Goal: Information Seeking & Learning: Learn about a topic

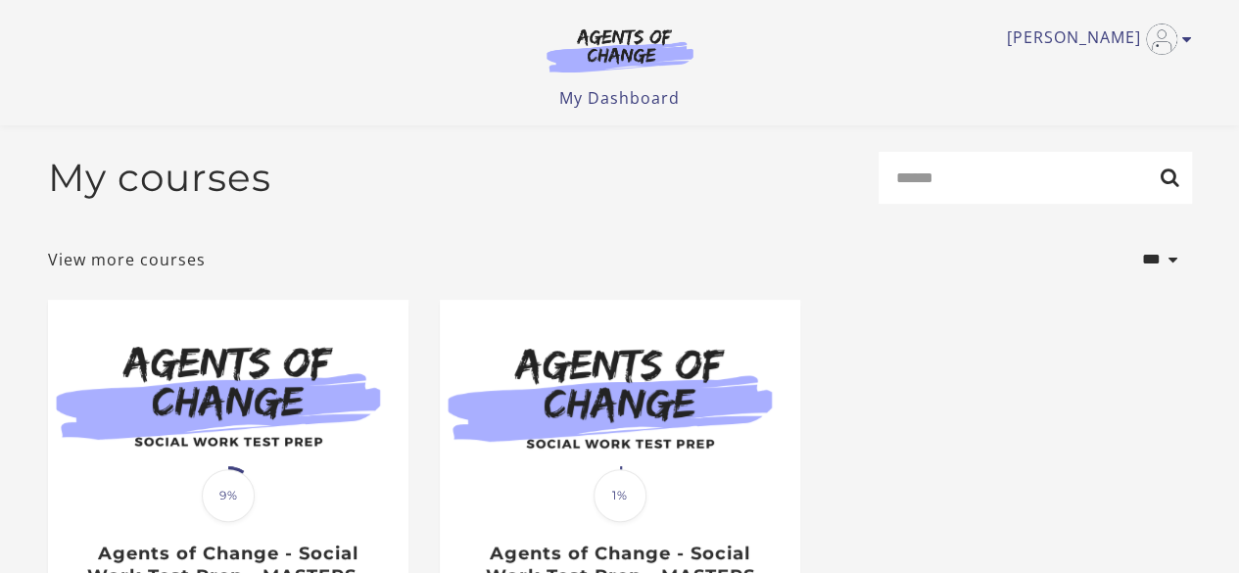
scroll to position [324, 0]
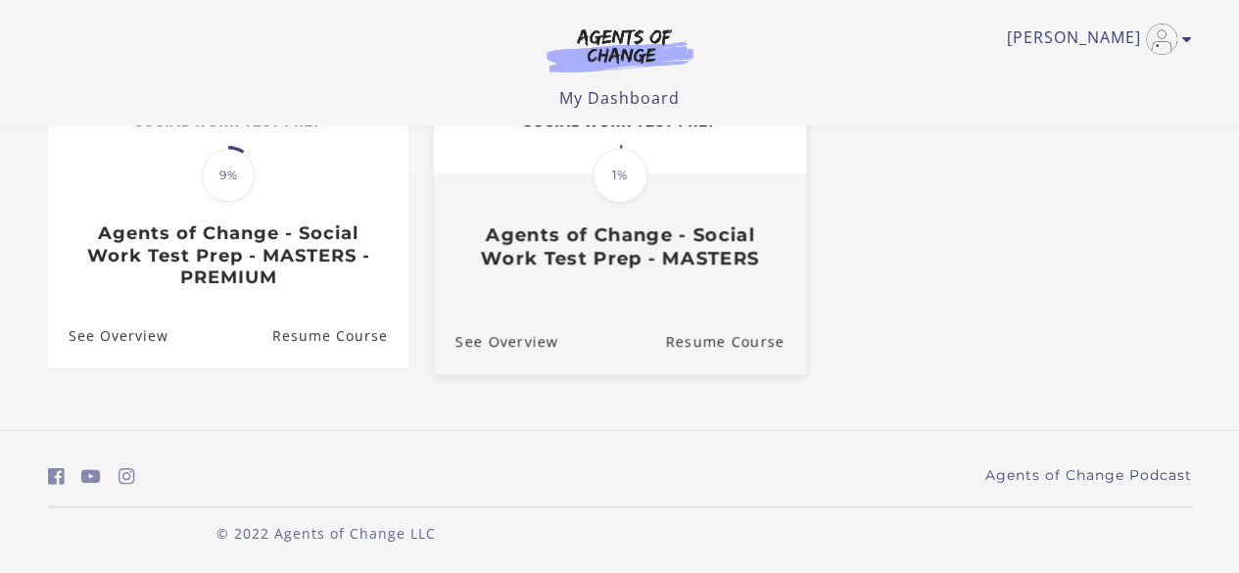
click at [614, 188] on span "1%" at bounding box center [619, 175] width 55 height 55
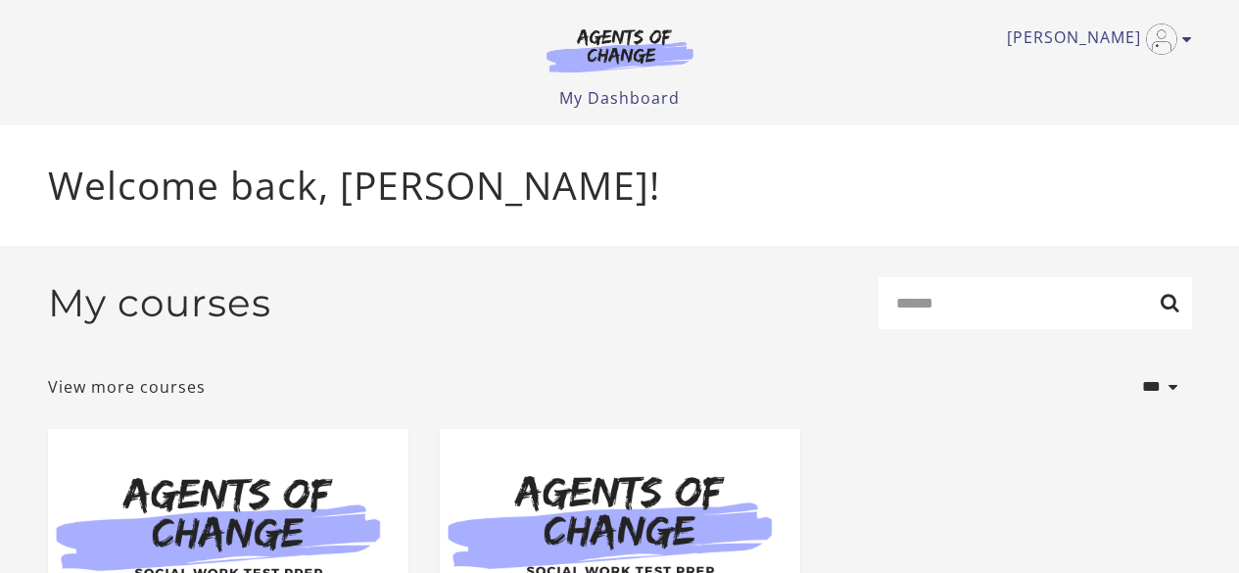
scroll to position [453, 0]
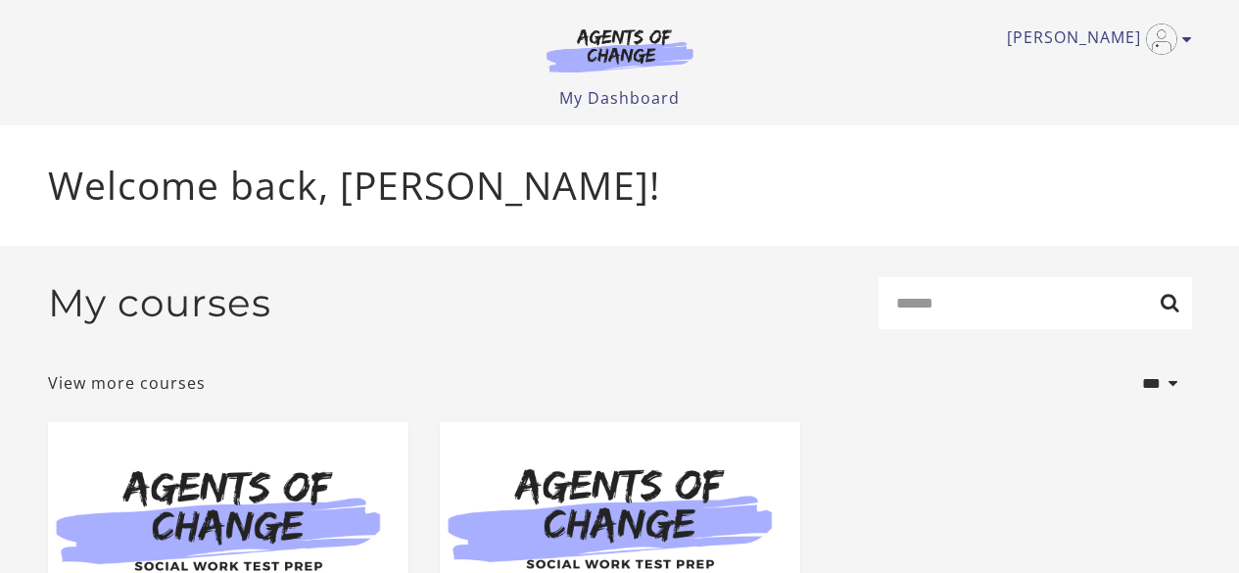
scroll to position [453, 0]
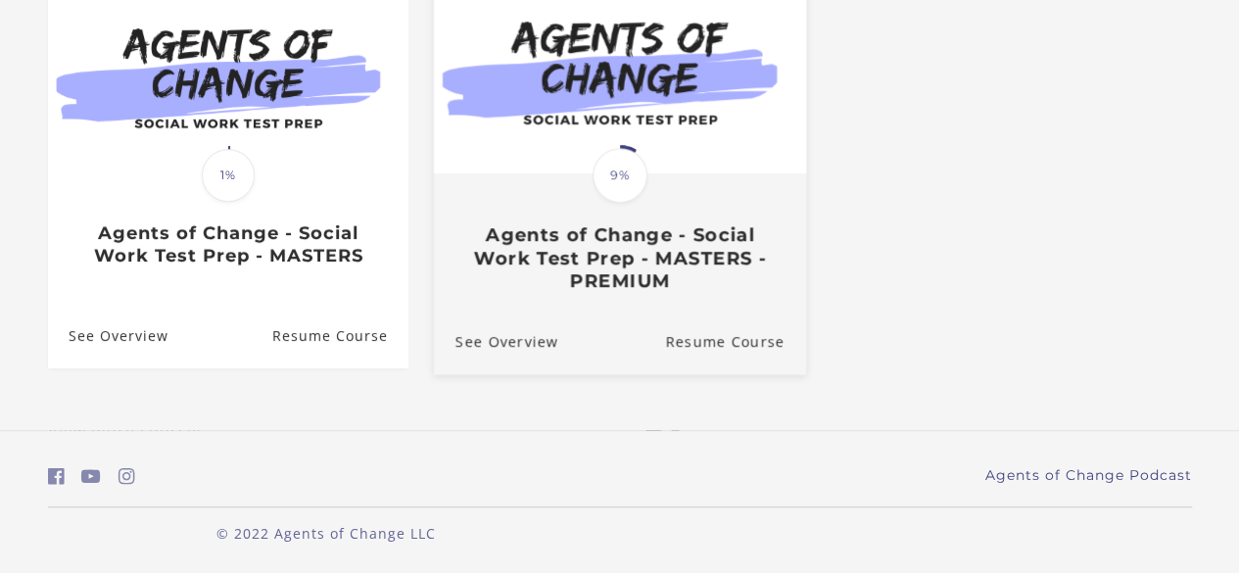
click at [623, 285] on h3 "Agents of Change - Social Work Test Prep - MASTERS - PREMIUM" at bounding box center [618, 257] width 329 height 69
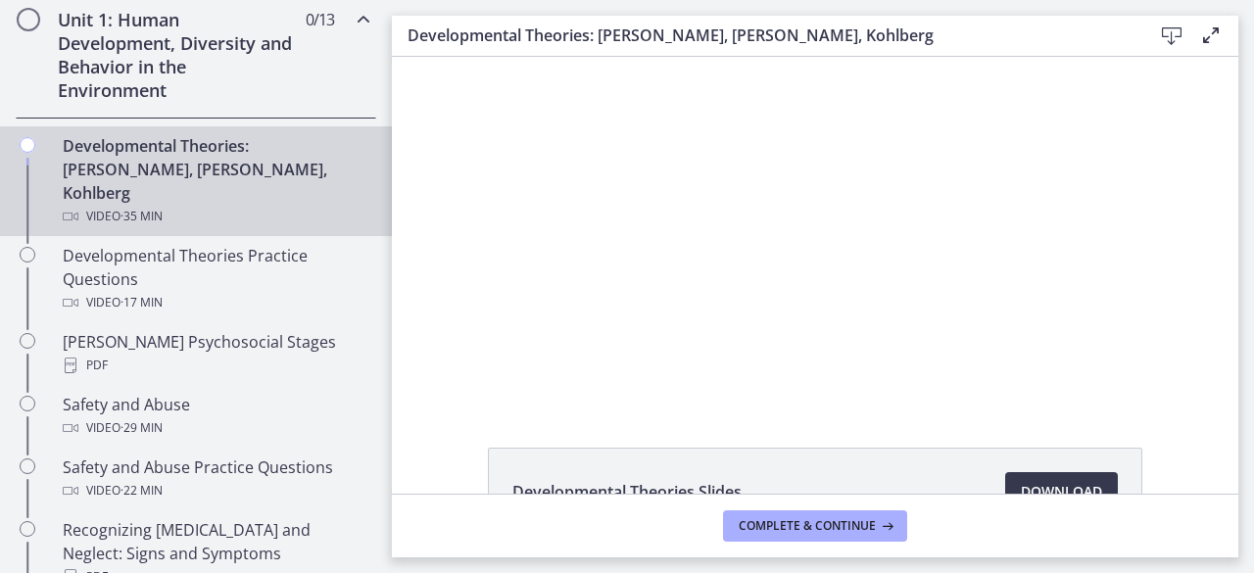
scroll to position [550, 0]
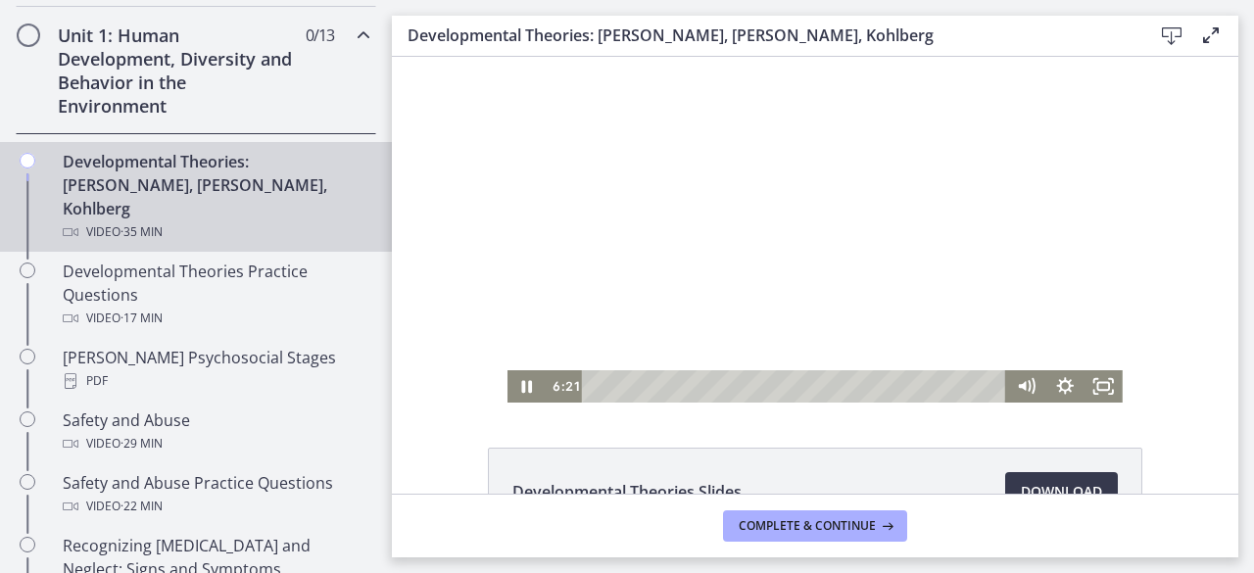
click at [633, 74] on div at bounding box center [814, 230] width 615 height 346
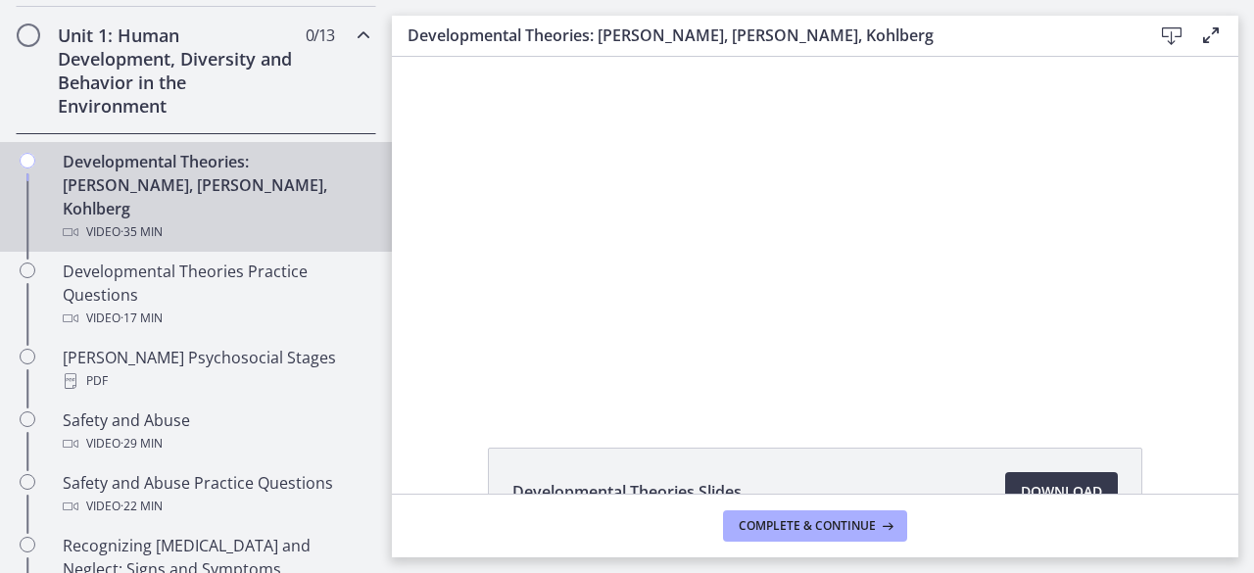
click at [632, 74] on div at bounding box center [814, 230] width 615 height 346
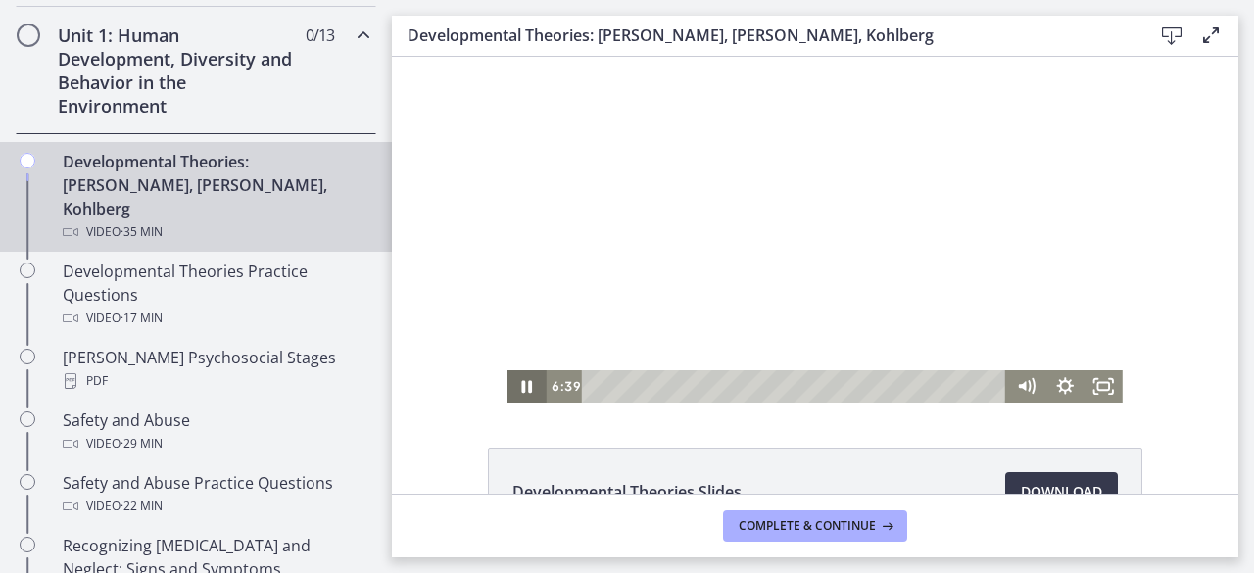
click at [522, 383] on icon "Pause" at bounding box center [527, 387] width 11 height 13
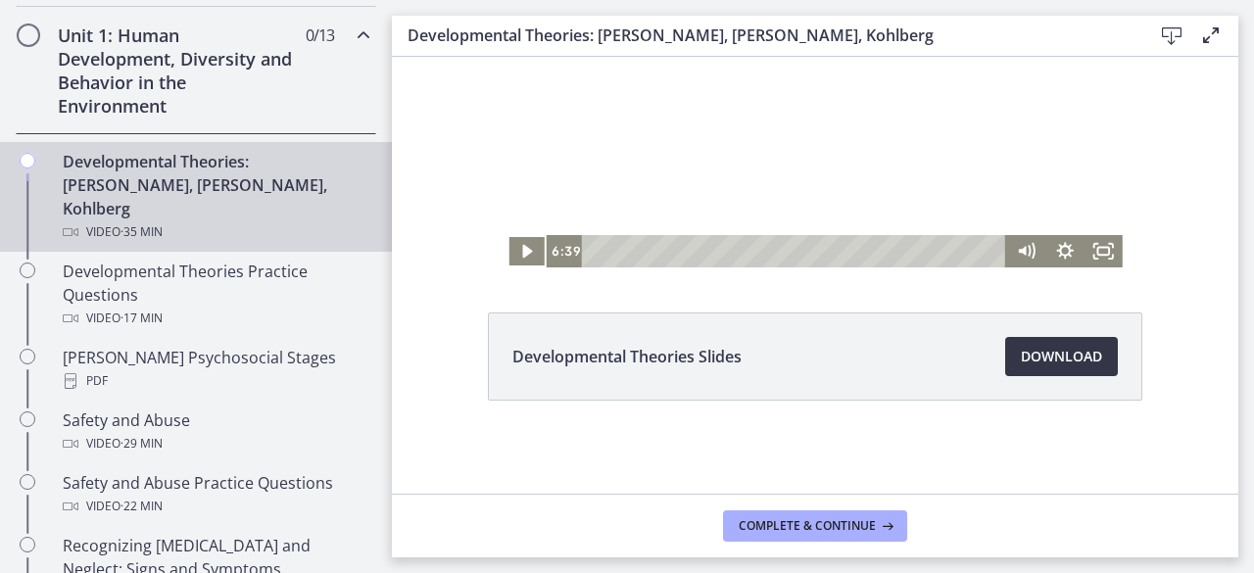
click at [1077, 361] on span "Download Opens in a new window" at bounding box center [1060, 357] width 81 height 24
